Goal: Transaction & Acquisition: Book appointment/travel/reservation

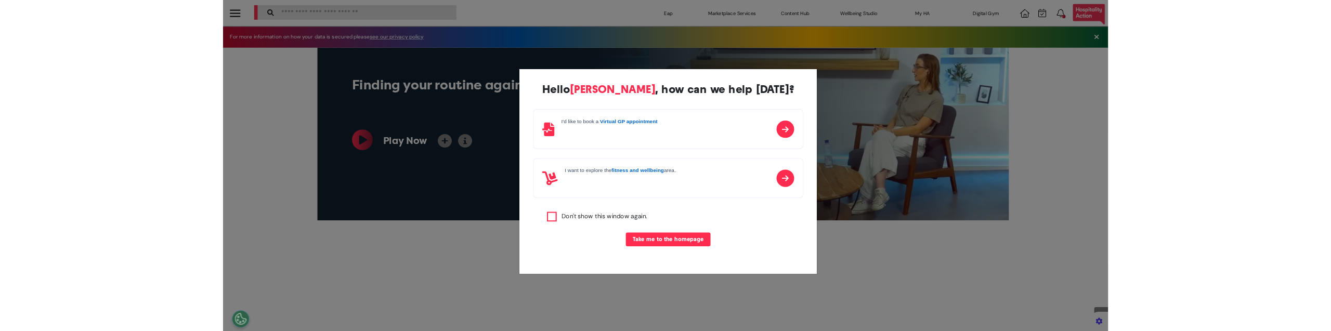
scroll to position [0, 520]
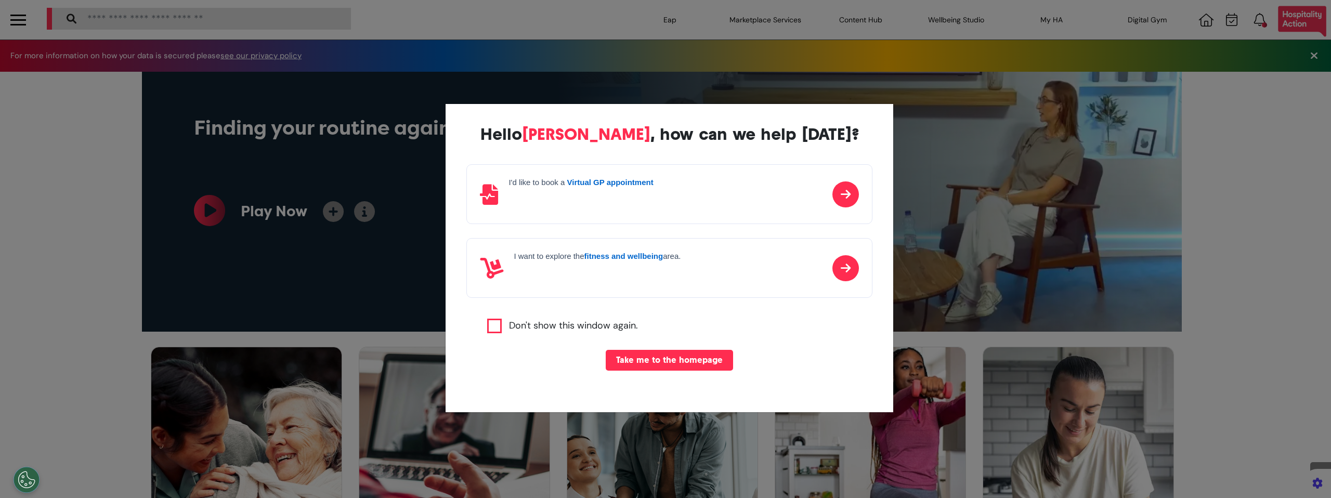
click at [659, 358] on button "Take me to the homepage" at bounding box center [669, 360] width 127 height 21
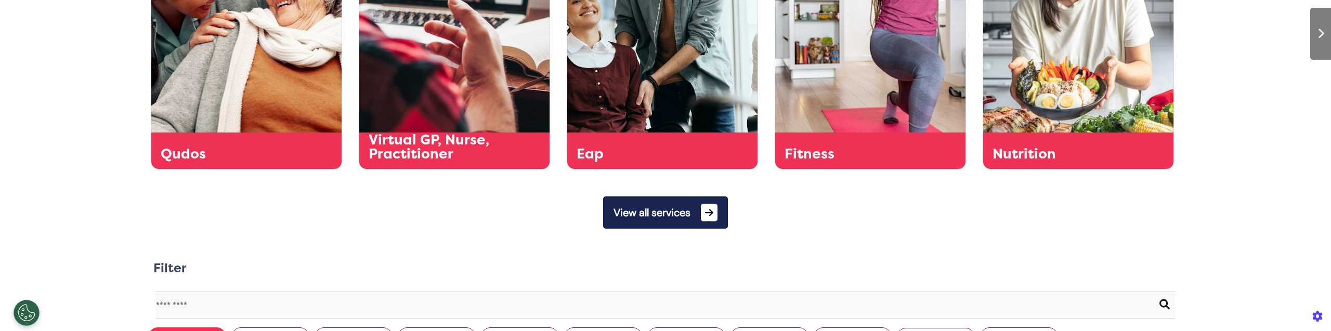
scroll to position [452, 0]
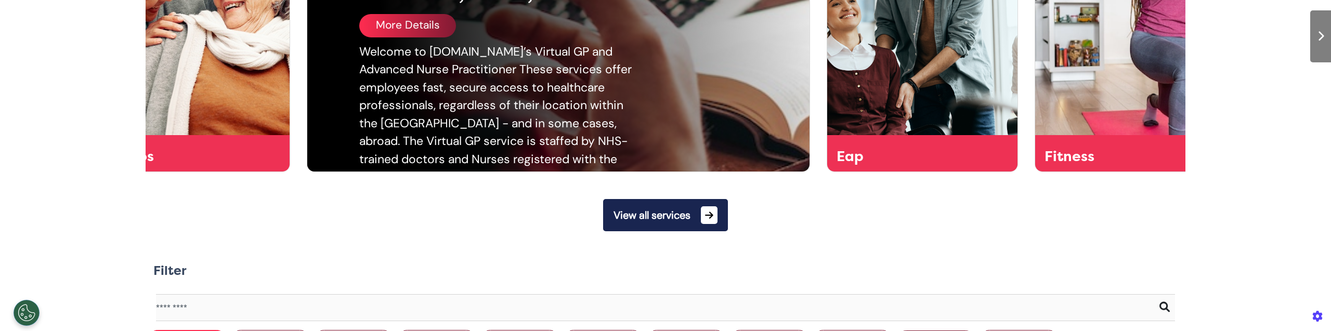
click at [447, 73] on div "Welcome to [DOMAIN_NAME]’s Virtual GP and Advanced Nurse Practitioner These ser…" at bounding box center [499, 142] width 281 height 198
click at [423, 30] on div "More Details" at bounding box center [407, 25] width 97 height 23
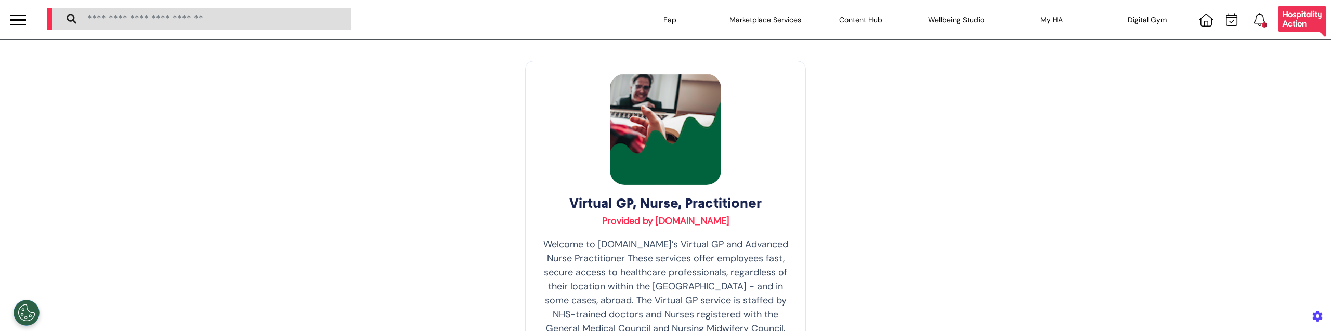
scroll to position [160, 0]
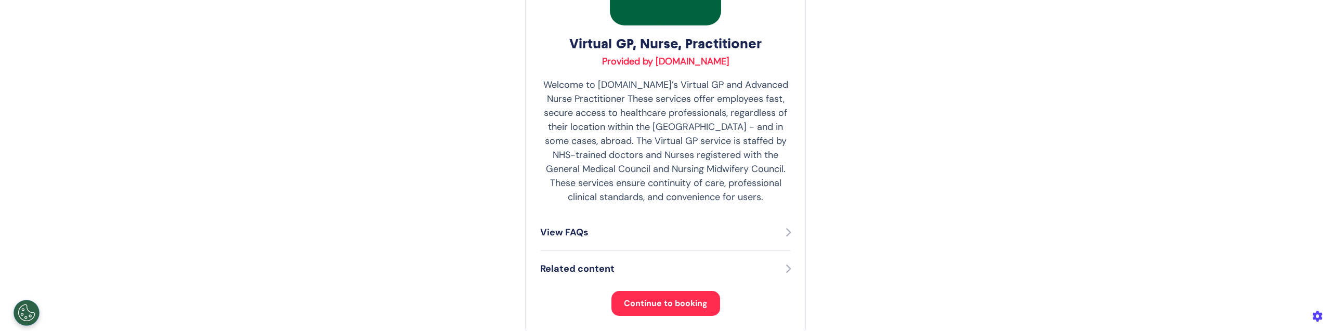
click at [657, 301] on span "Continue to booking" at bounding box center [666, 303] width 84 height 11
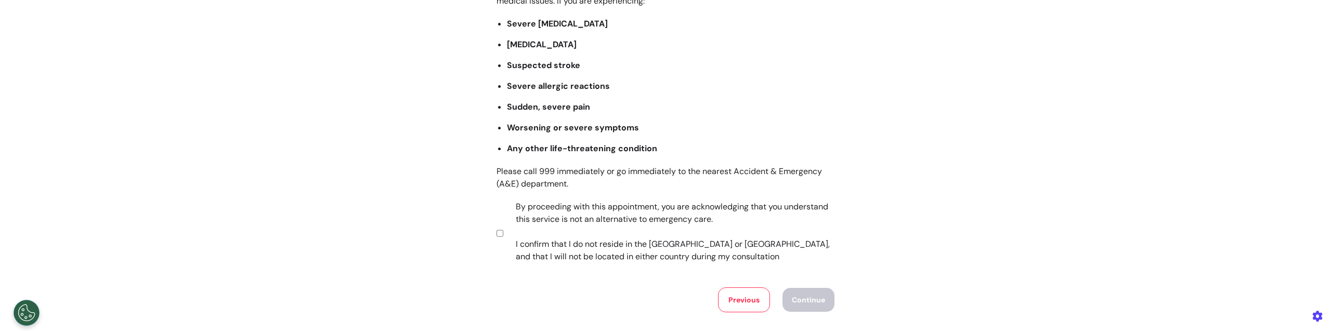
scroll to position [151, 0]
click at [807, 304] on button "Continue" at bounding box center [809, 298] width 52 height 24
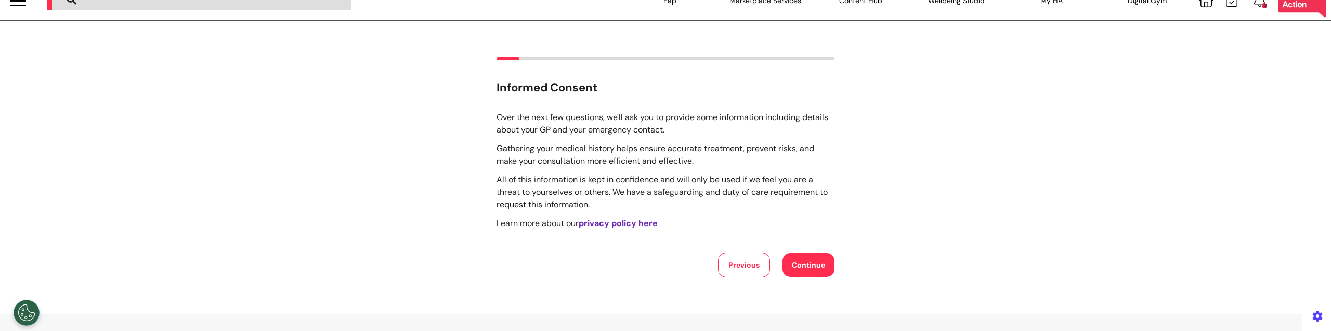
scroll to position [20, 0]
click at [799, 265] on button "Continue" at bounding box center [809, 265] width 52 height 24
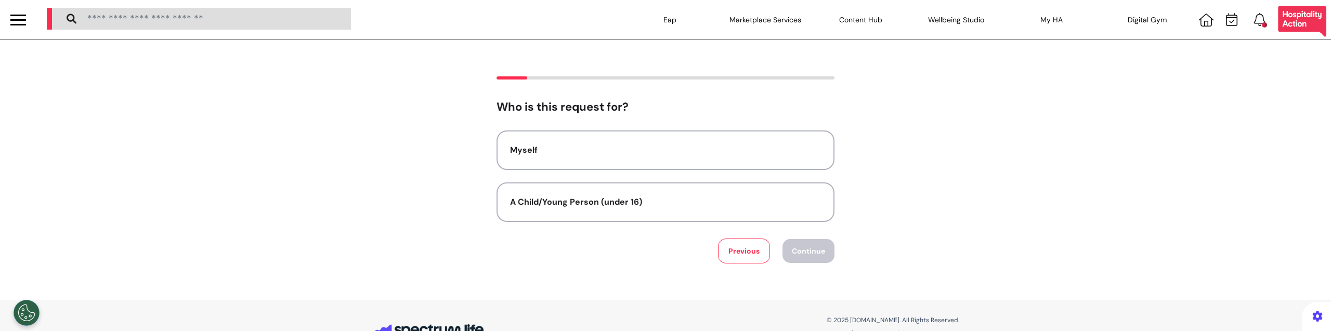
click at [666, 261] on div "Previous Continue" at bounding box center [666, 251] width 338 height 25
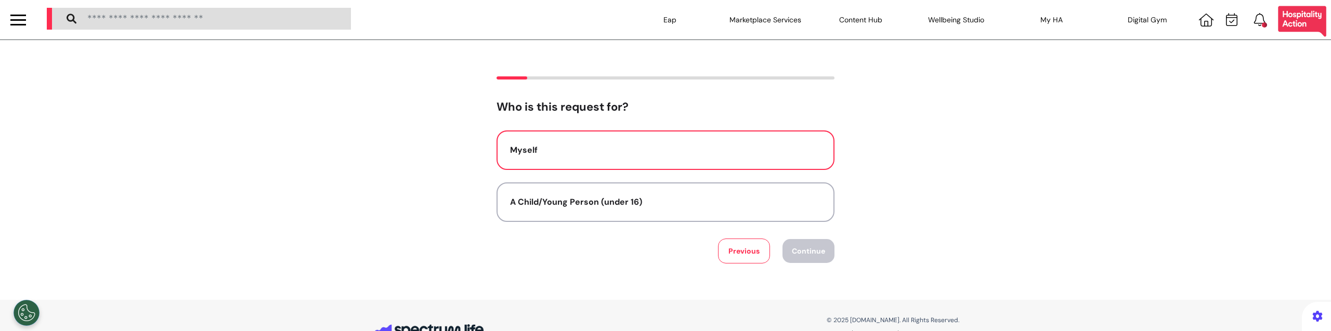
click at [662, 168] on button "Myself" at bounding box center [666, 151] width 338 height 40
click at [791, 254] on button "Continue" at bounding box center [809, 251] width 52 height 24
select select "****"
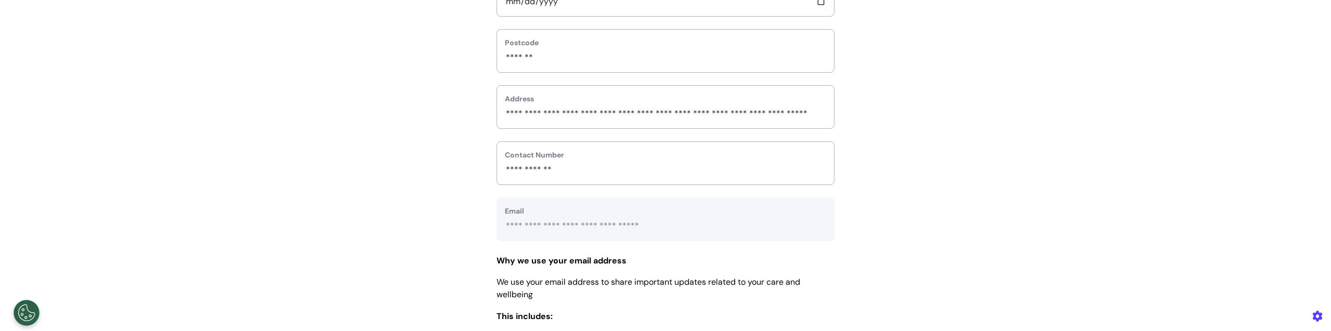
scroll to position [337, 0]
click at [238, 247] on div "**********" at bounding box center [665, 86] width 1331 height 694
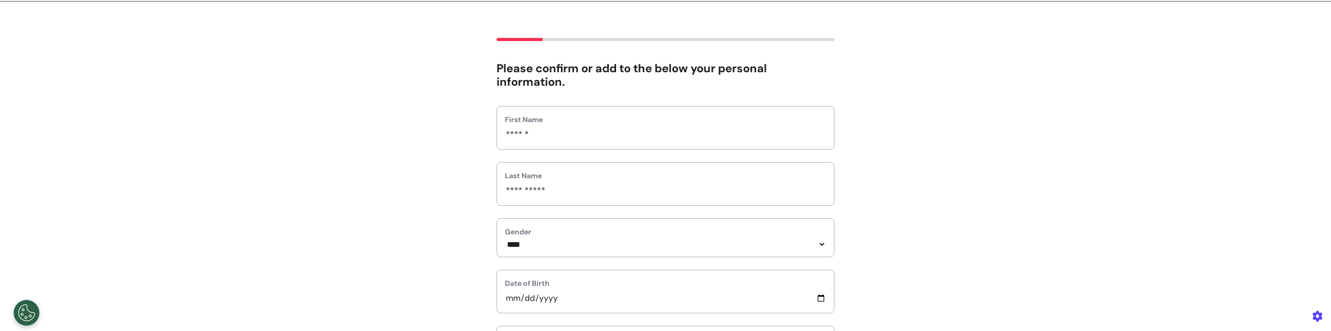
scroll to position [0, 0]
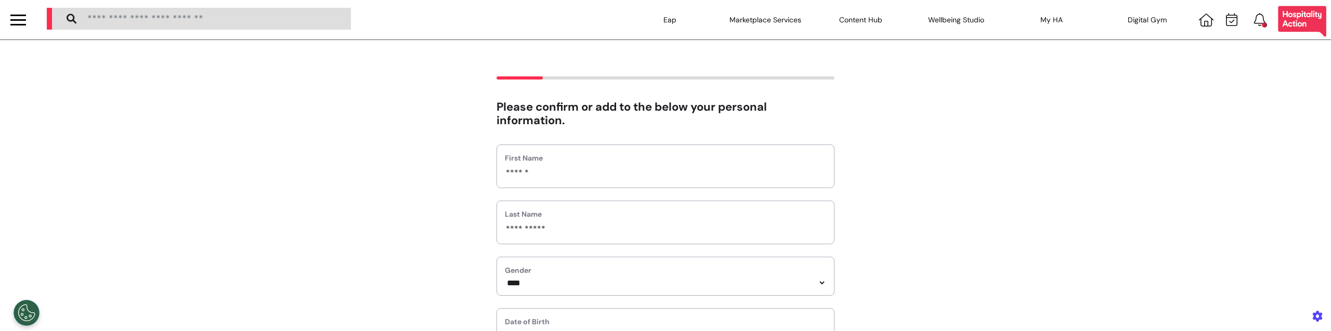
click at [22, 18] on div at bounding box center [18, 19] width 16 height 17
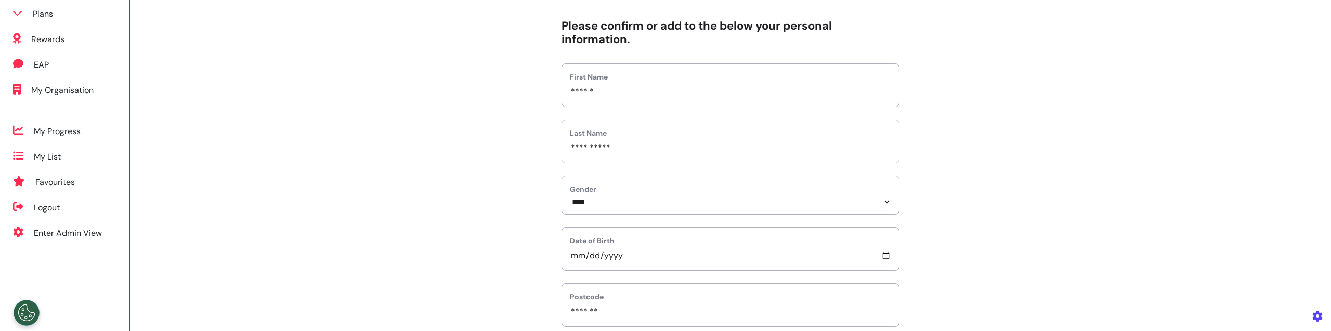
scroll to position [92, 0]
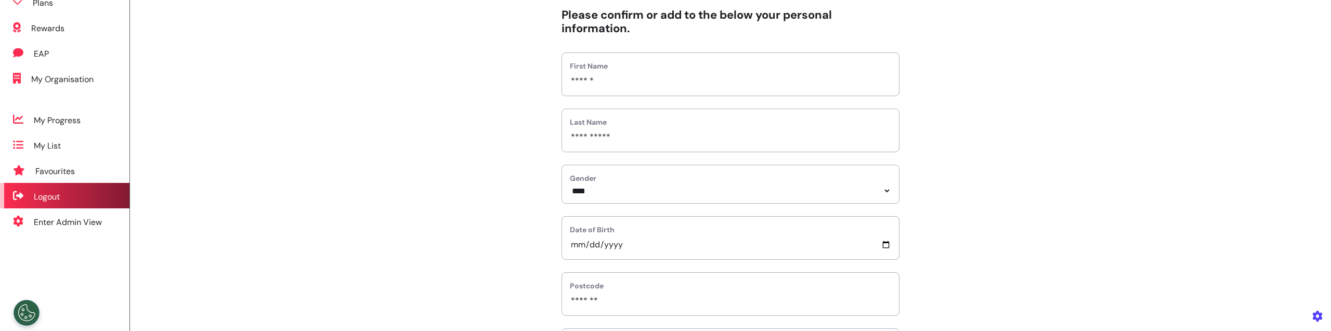
click at [49, 191] on div "Logout" at bounding box center [47, 197] width 26 height 12
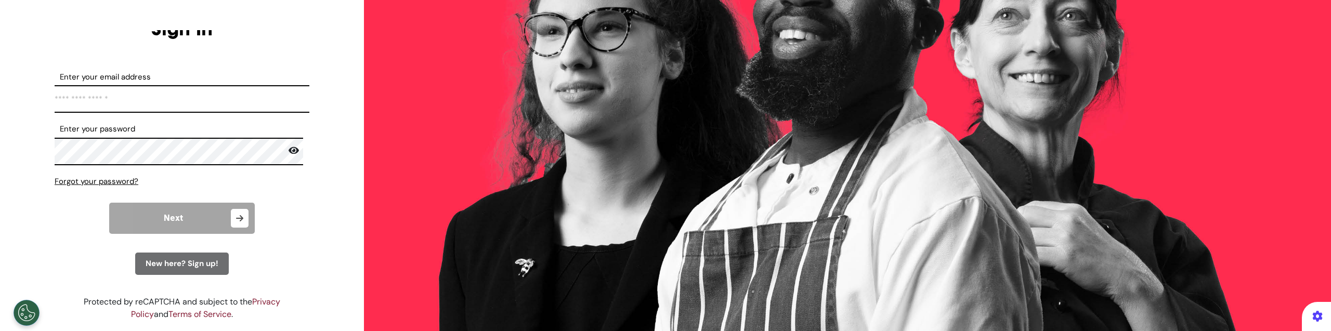
click at [189, 260] on span "New here? Sign up!" at bounding box center [182, 263] width 73 height 10
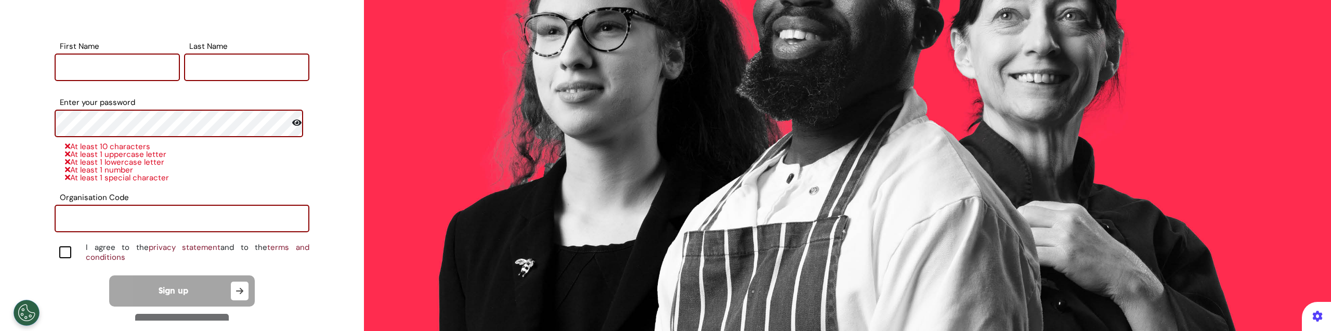
scroll to position [163, 0]
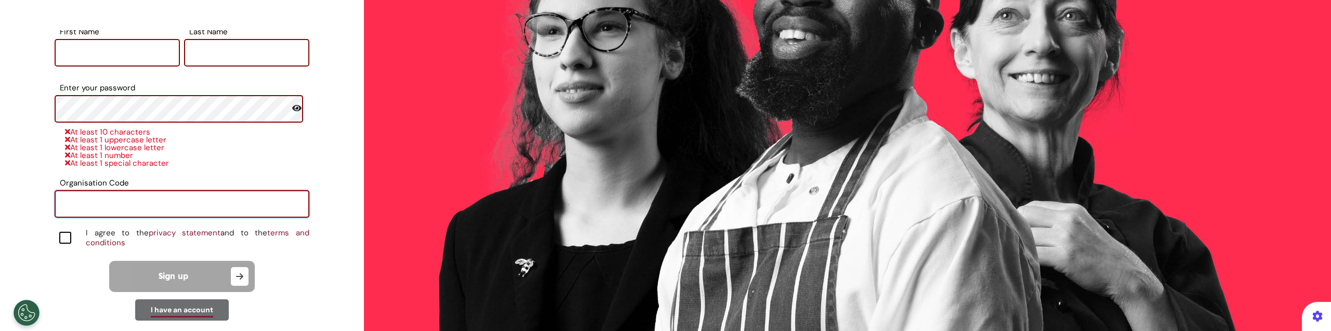
click at [188, 199] on input "Organisation Code" at bounding box center [182, 204] width 255 height 28
paste input "******"
type input "******"
click at [23, 232] on div "Sign Up Enter your email address First Name Last Name Enter your password At le…" at bounding box center [182, 175] width 359 height 291
click at [95, 49] on input "First Name" at bounding box center [117, 53] width 125 height 28
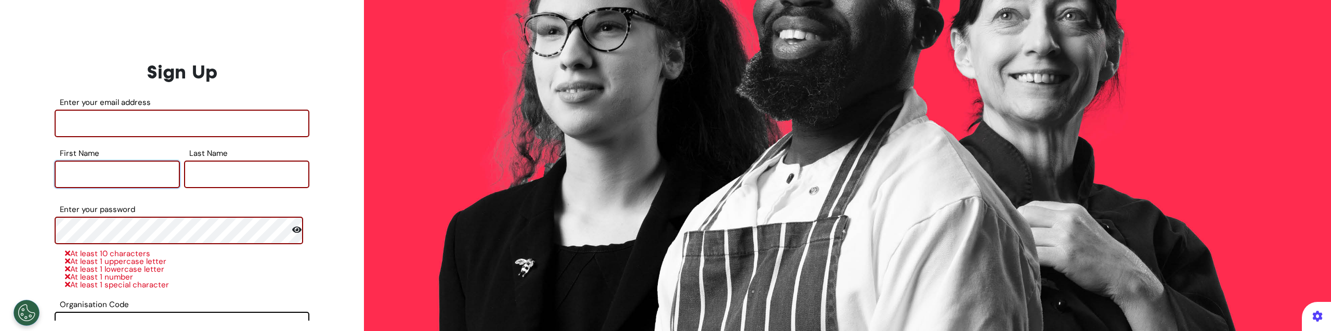
scroll to position [38, 0]
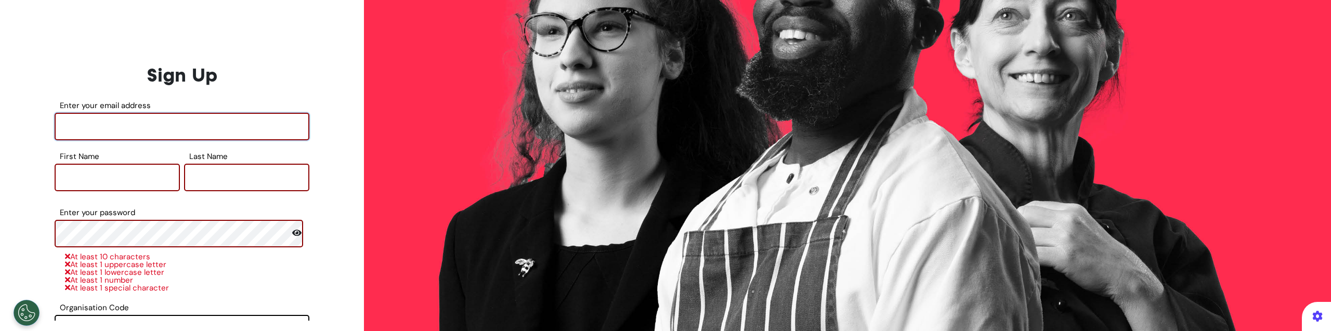
click at [78, 122] on input "Enter your email address" at bounding box center [182, 127] width 255 height 28
type input "**********"
click at [79, 186] on input "First Name" at bounding box center [117, 178] width 125 height 28
type input "******"
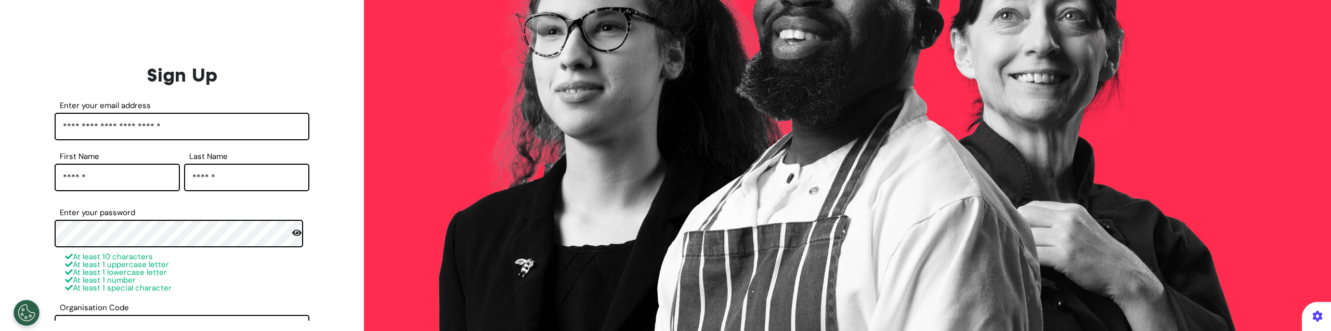
scroll to position [163, 0]
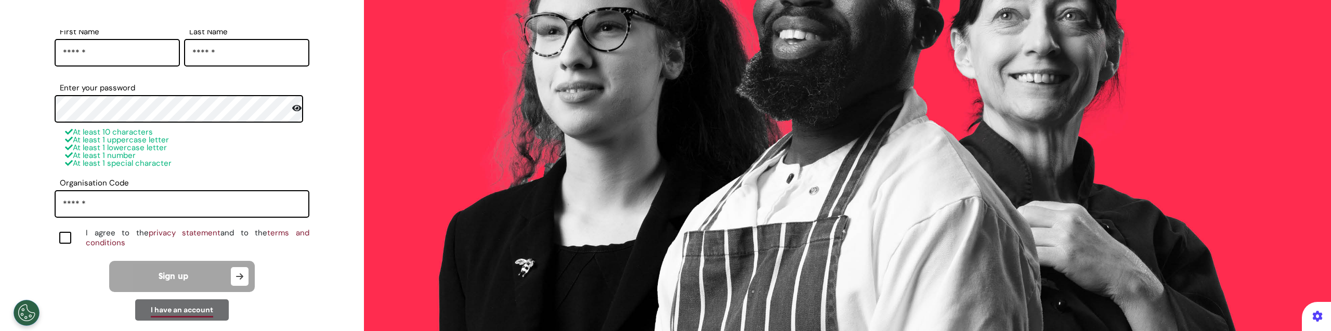
click at [68, 232] on div at bounding box center [65, 238] width 12 height 12
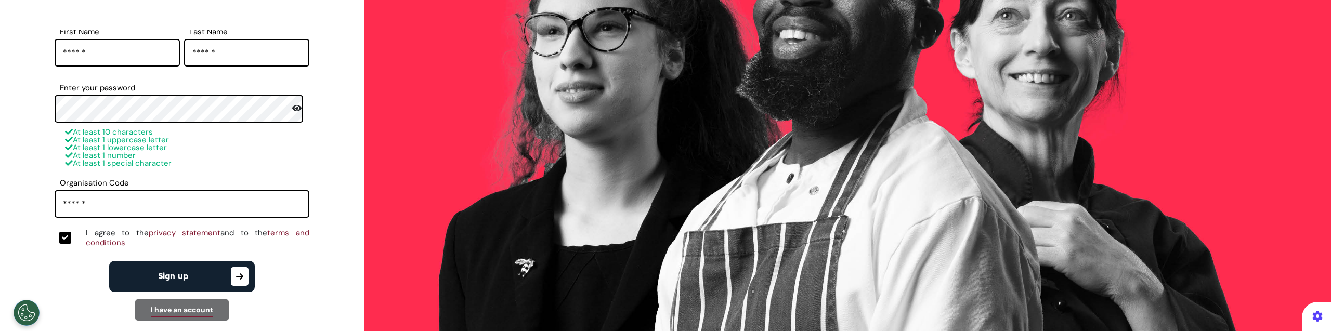
click at [171, 277] on span "Sign up" at bounding box center [174, 277] width 30 height 8
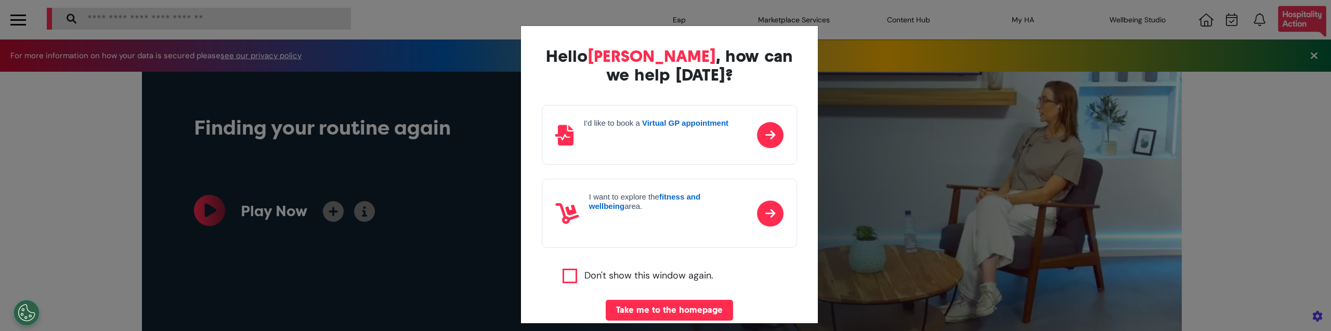
scroll to position [0, 520]
click at [698, 305] on button "Take me to the homepage" at bounding box center [669, 310] width 127 height 21
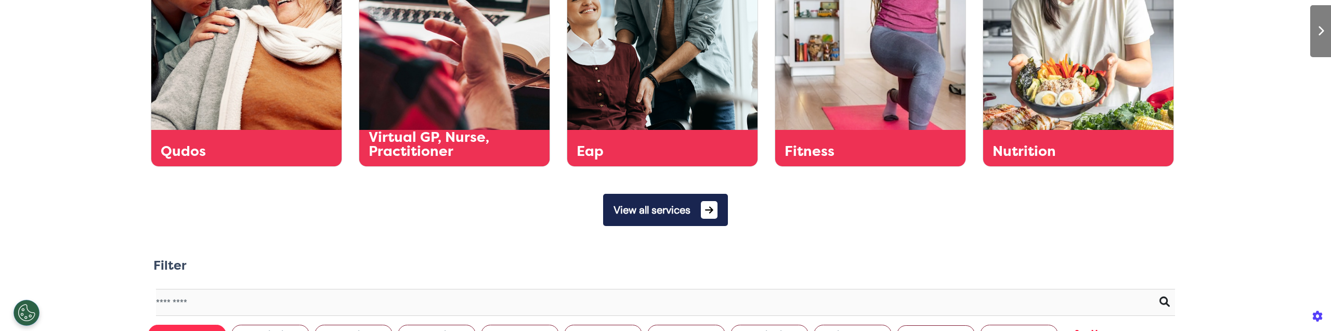
scroll to position [458, 0]
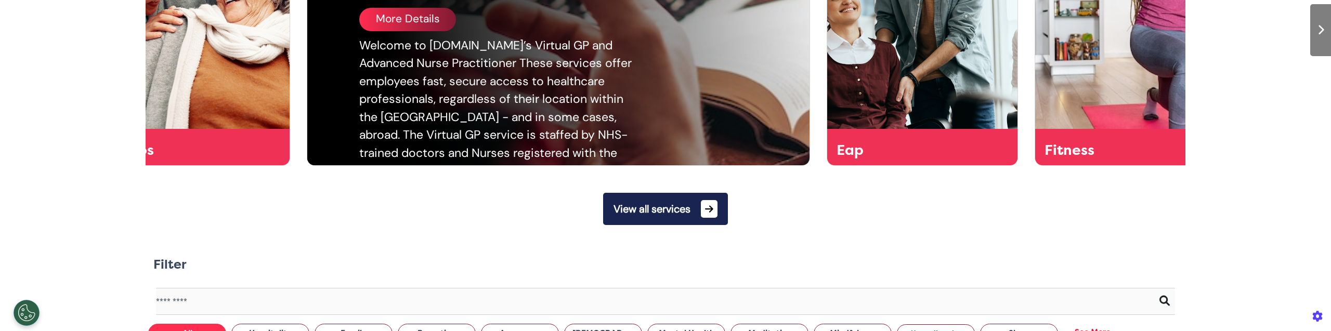
click at [423, 14] on div "More Details" at bounding box center [407, 19] width 97 height 23
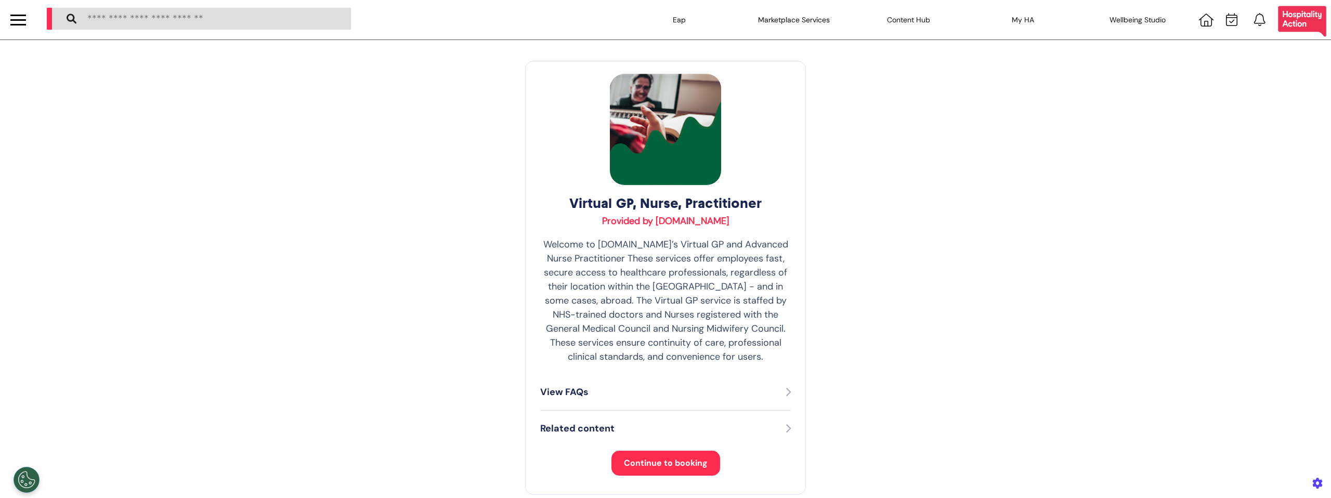
click at [660, 477] on div "Virtual GP, Nurse, Practitioner Provided by [DOMAIN_NAME] Welcome to [DOMAIN_NA…" at bounding box center [665, 278] width 281 height 434
click at [655, 462] on span "Continue to booking" at bounding box center [666, 463] width 84 height 11
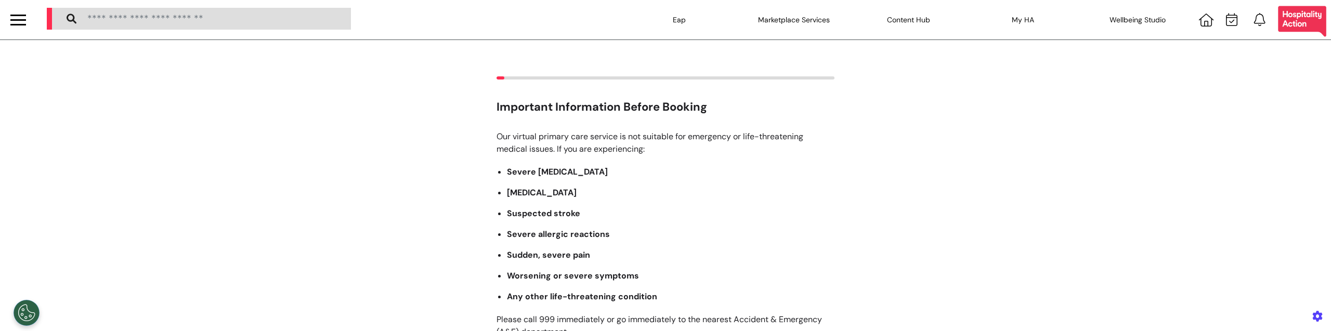
scroll to position [226, 0]
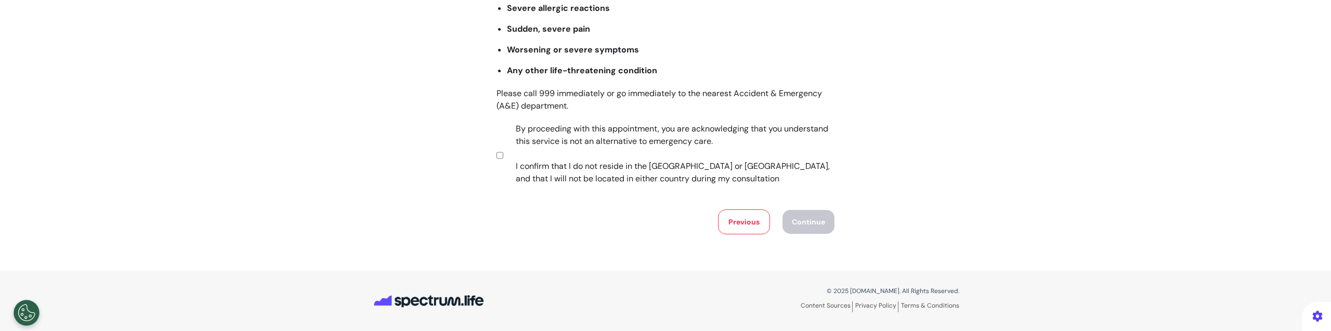
click at [629, 164] on label "By proceeding with this appointment, you are acknowledging that you understand …" at bounding box center [668, 154] width 326 height 62
click at [795, 229] on button "Continue" at bounding box center [809, 222] width 52 height 24
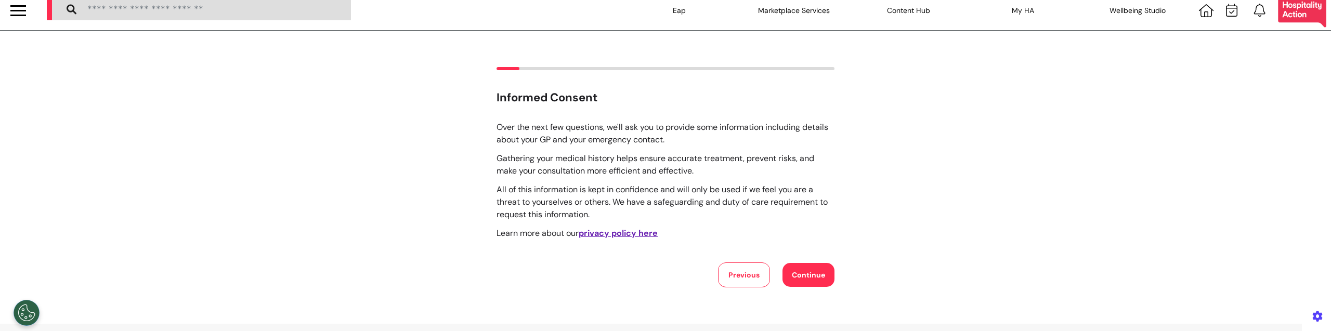
scroll to position [0, 0]
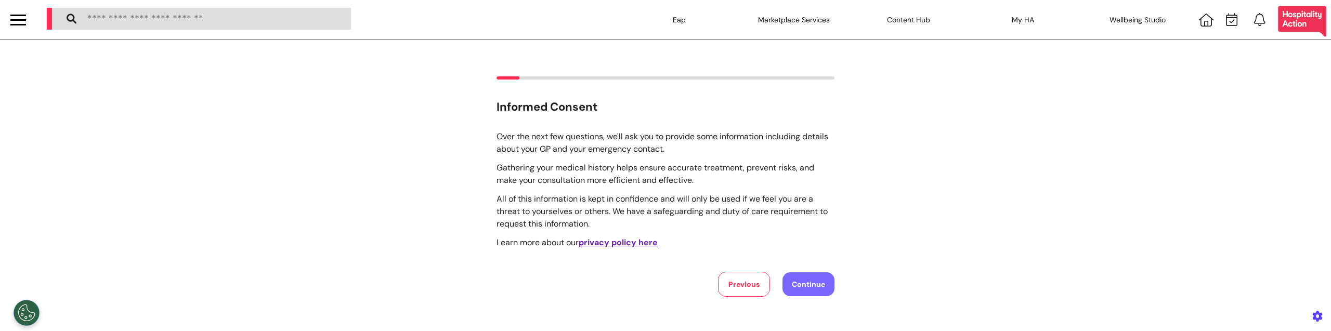
click at [789, 281] on button "Continue" at bounding box center [809, 285] width 52 height 24
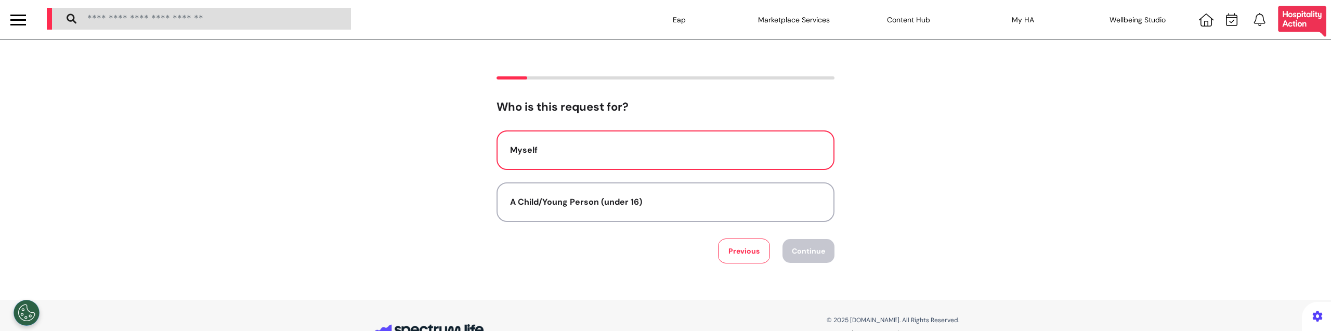
click at [637, 149] on div "Myself" at bounding box center [665, 150] width 311 height 12
click at [795, 259] on button "Continue" at bounding box center [809, 251] width 52 height 24
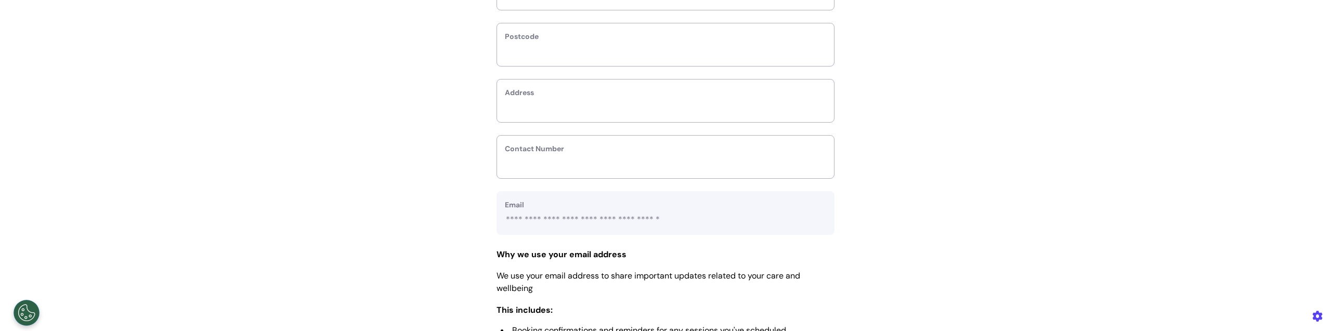
scroll to position [338, 0]
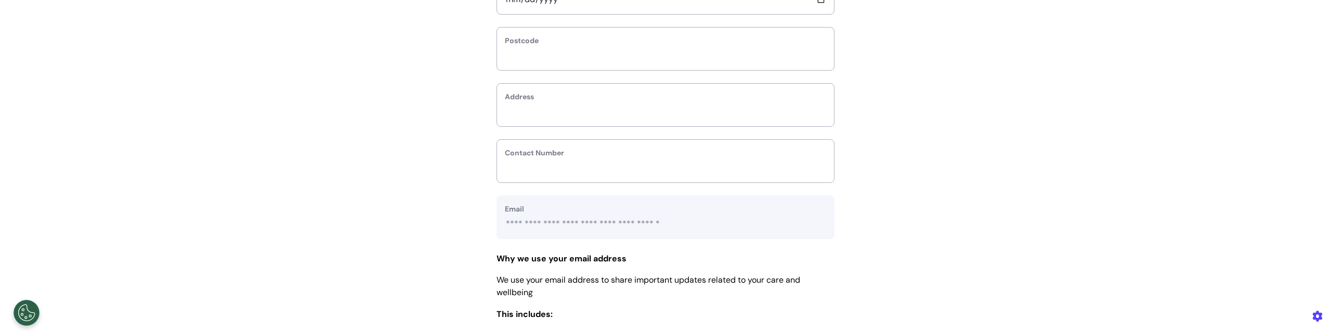
click at [348, 292] on div "**********" at bounding box center [665, 86] width 1331 height 694
